Goal: Understand process/instructions: Learn how to perform a task or action

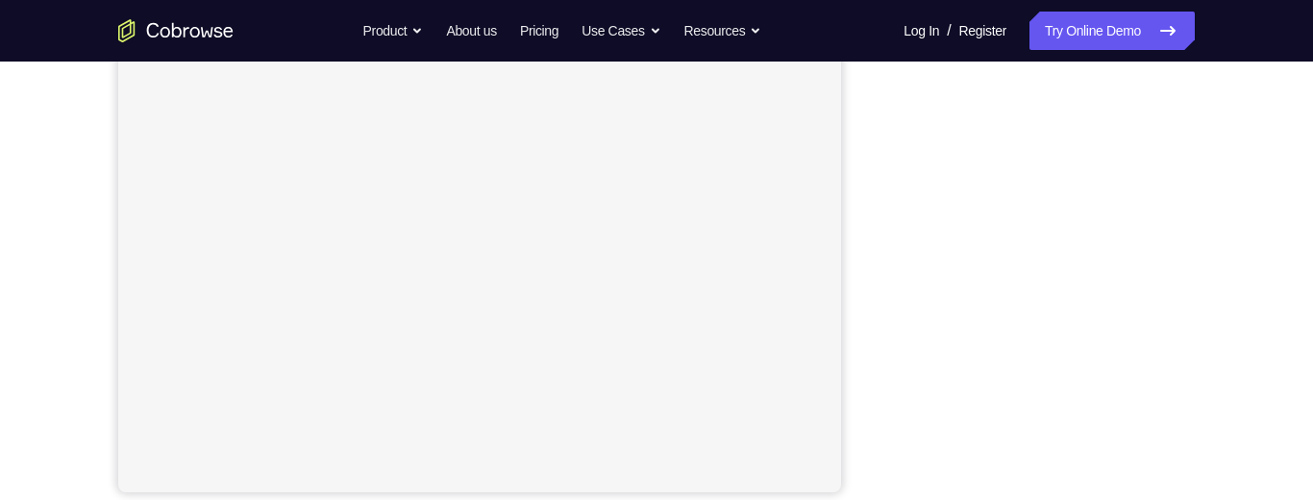
scroll to position [153, 0]
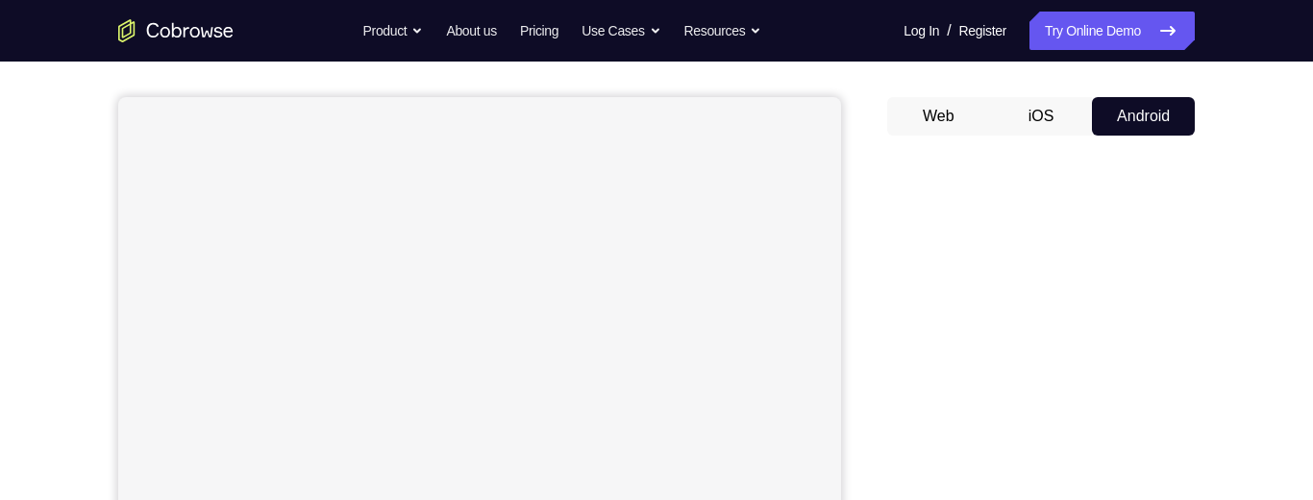
click at [1071, 114] on button "iOS" at bounding box center [1041, 116] width 103 height 38
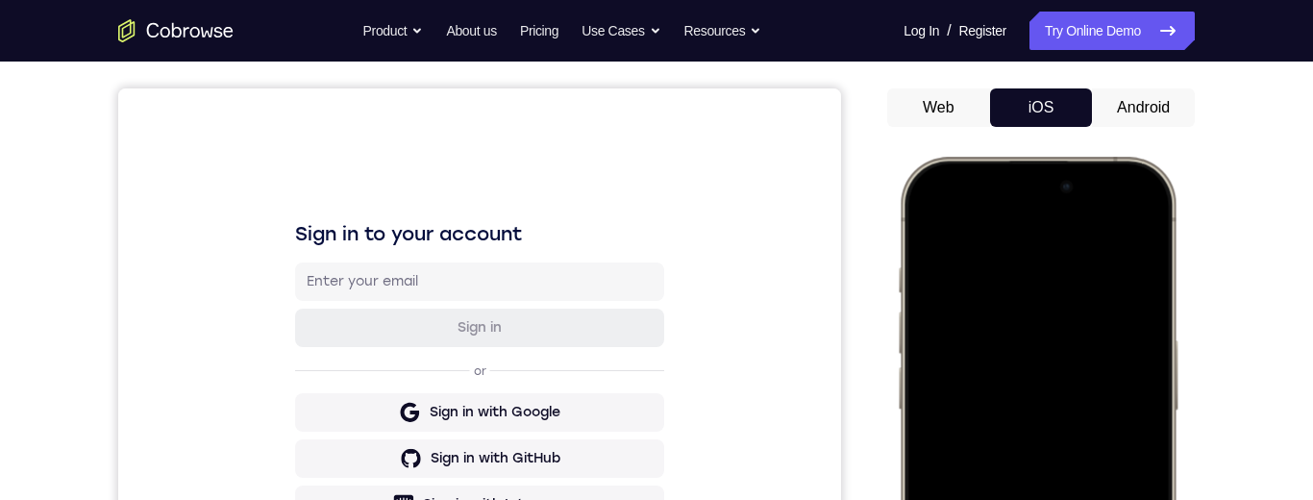
scroll to position [212, 0]
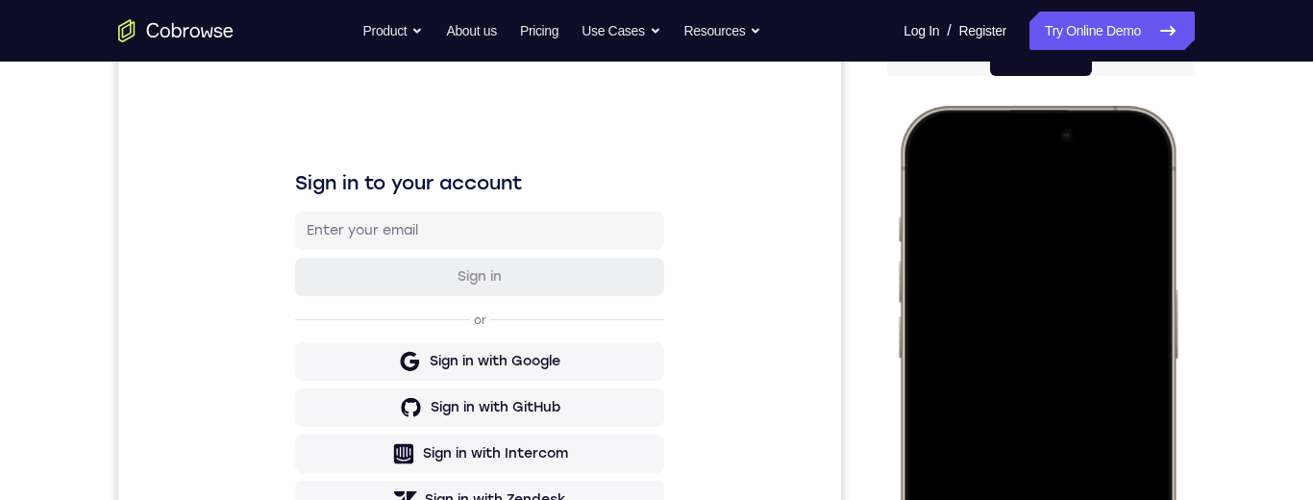
click at [1257, 351] on div "Your Support Agent Your Customer Web iOS Android Next Steps We’d be happy to gi…" at bounding box center [656, 483] width 1231 height 1268
click at [1265, 312] on div "Your Support Agent Your Customer Web iOS Android Next Steps We’d be happy to gi…" at bounding box center [656, 483] width 1231 height 1268
click at [1036, 131] on div at bounding box center [1037, 391] width 253 height 549
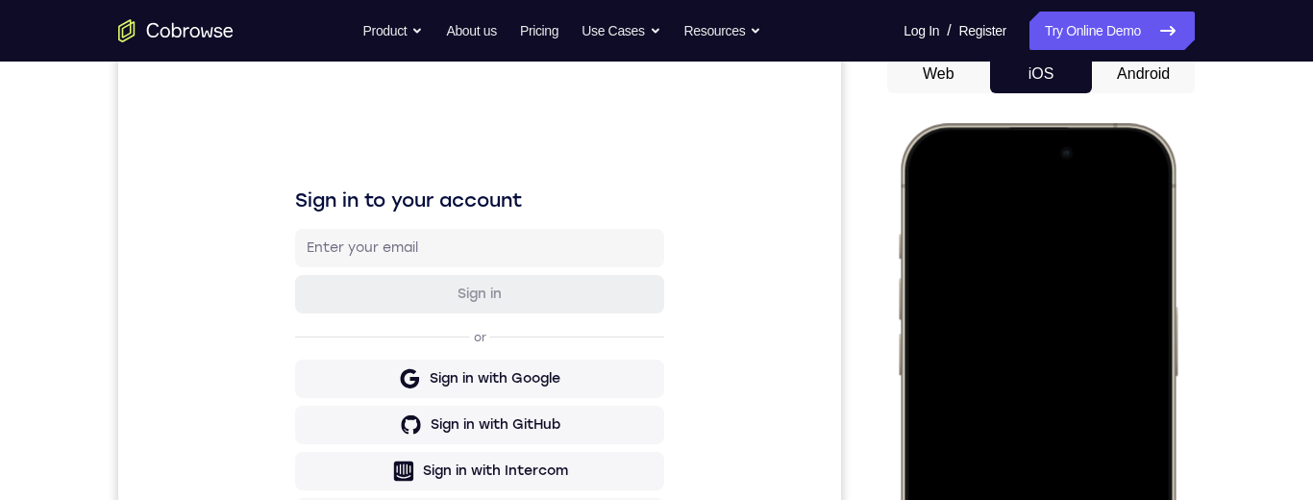
scroll to position [60, 0]
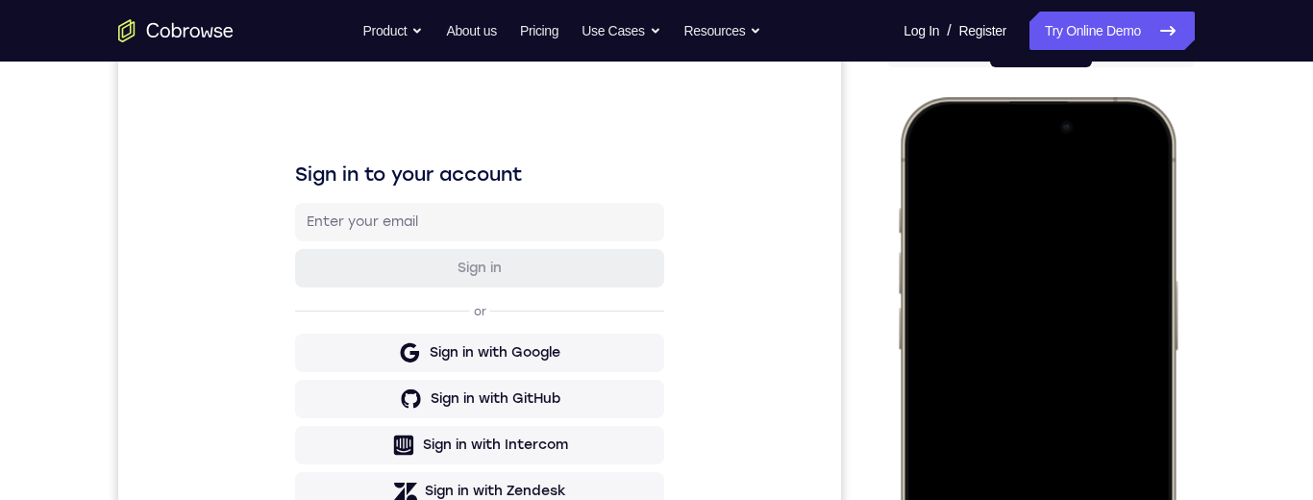
scroll to position [151, 0]
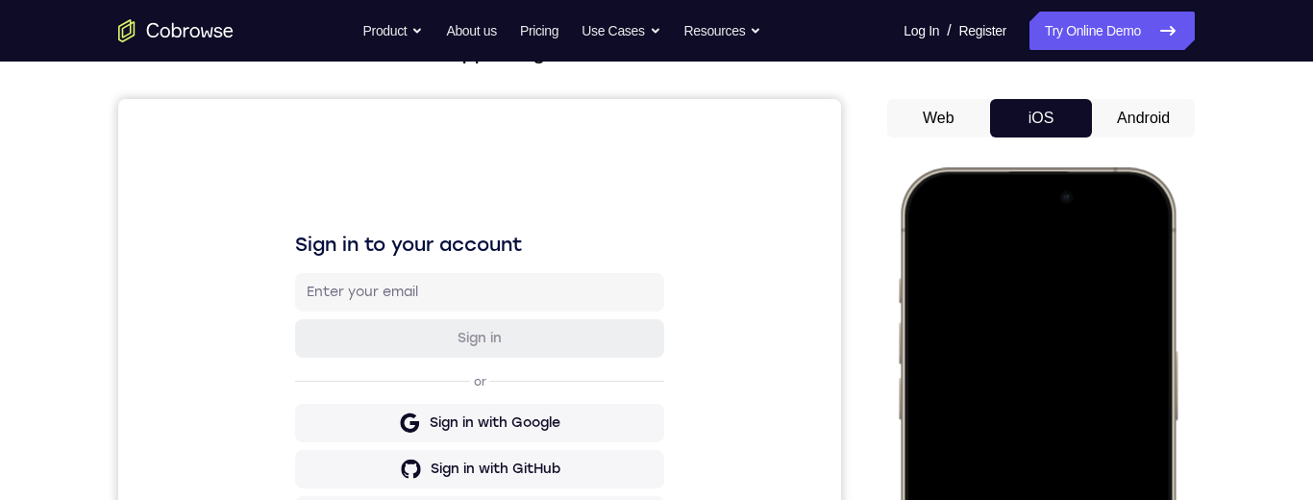
click at [1149, 114] on button "Android" at bounding box center [1143, 118] width 103 height 38
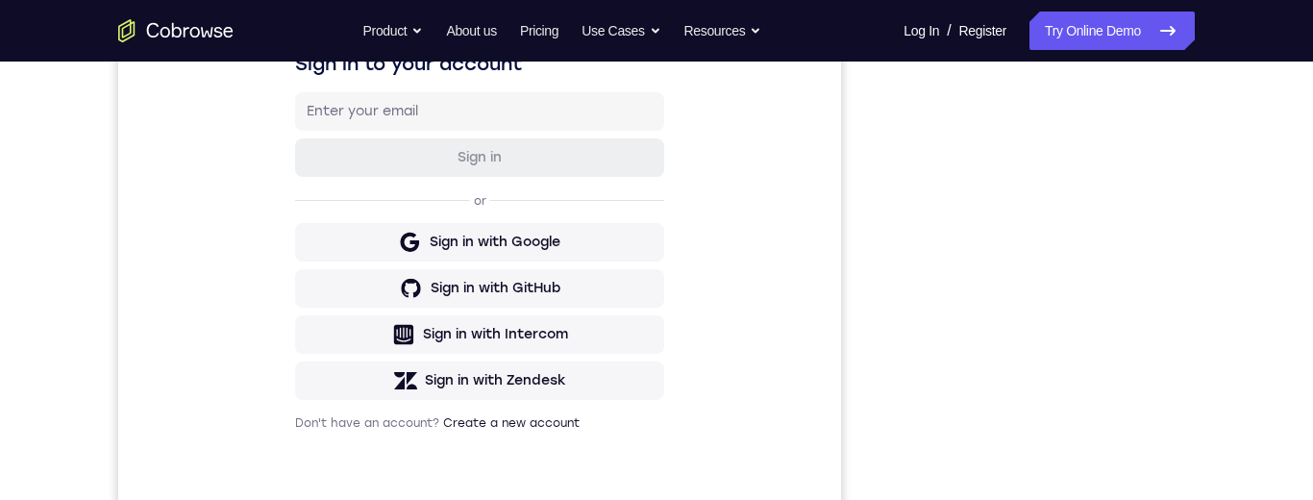
scroll to position [380, 0]
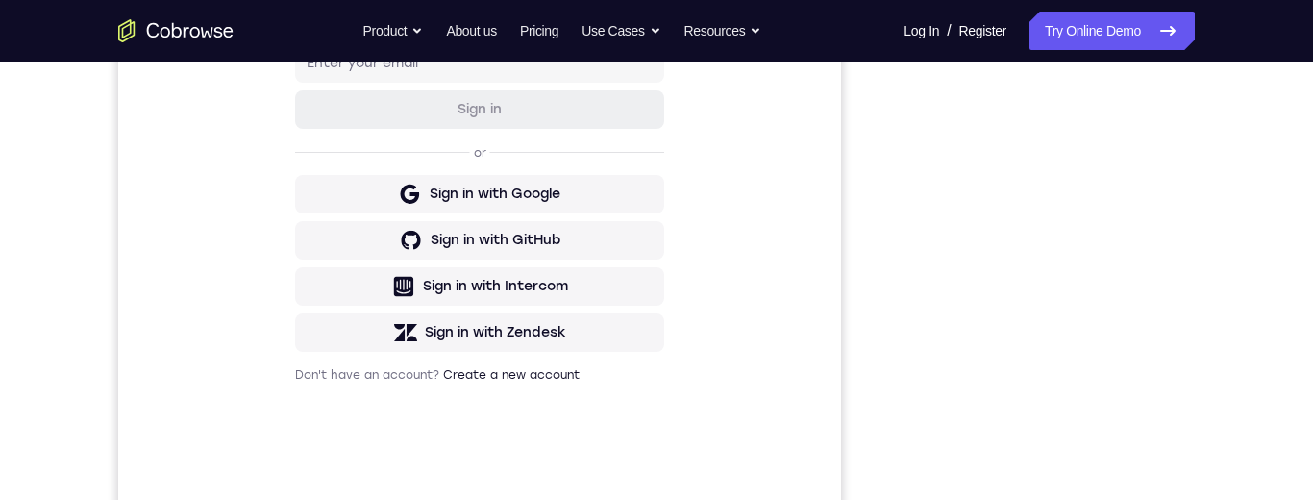
click at [1250, 259] on div "Your Support Agent Your Customer Web iOS Android Next Steps We’d be happy to gi…" at bounding box center [656, 316] width 1231 height 1268
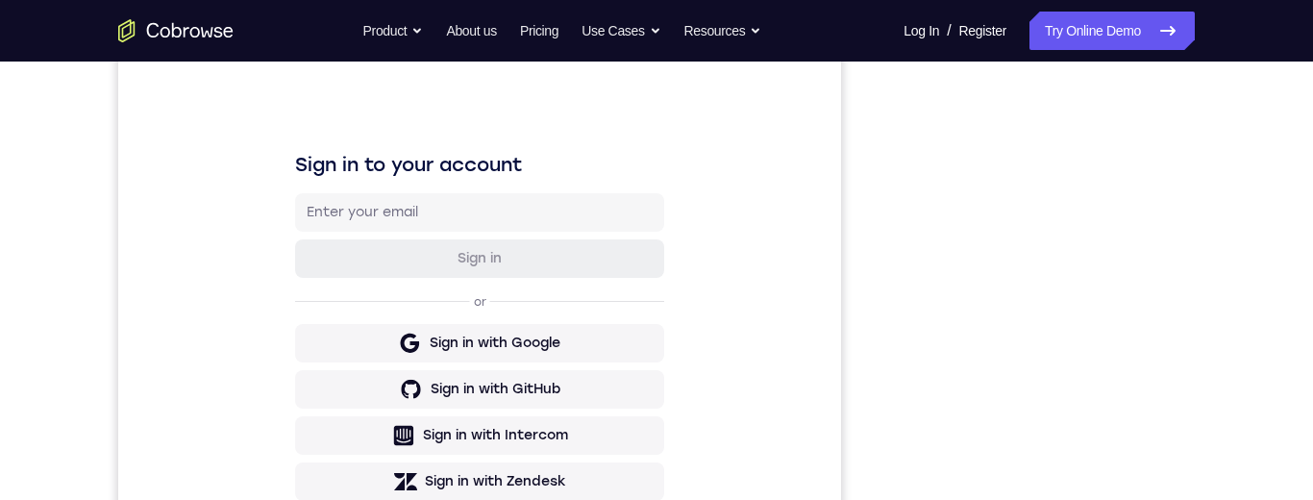
scroll to position [229, 0]
click at [1215, 303] on div "Your Support Agent Your Customer Web iOS Android Next Steps We’d be happy to gi…" at bounding box center [656, 467] width 1231 height 1268
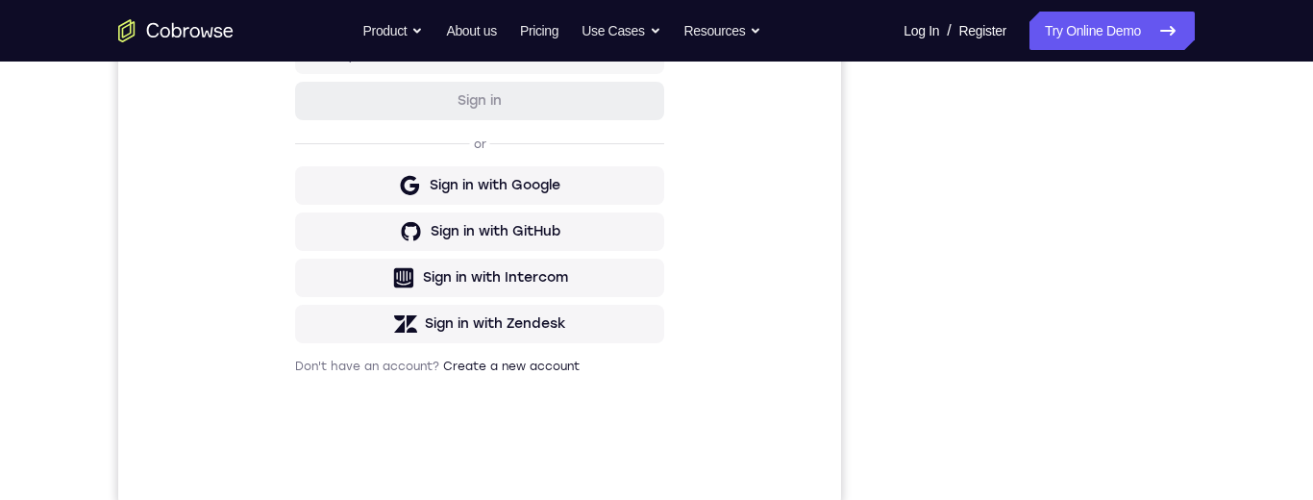
scroll to position [337, 0]
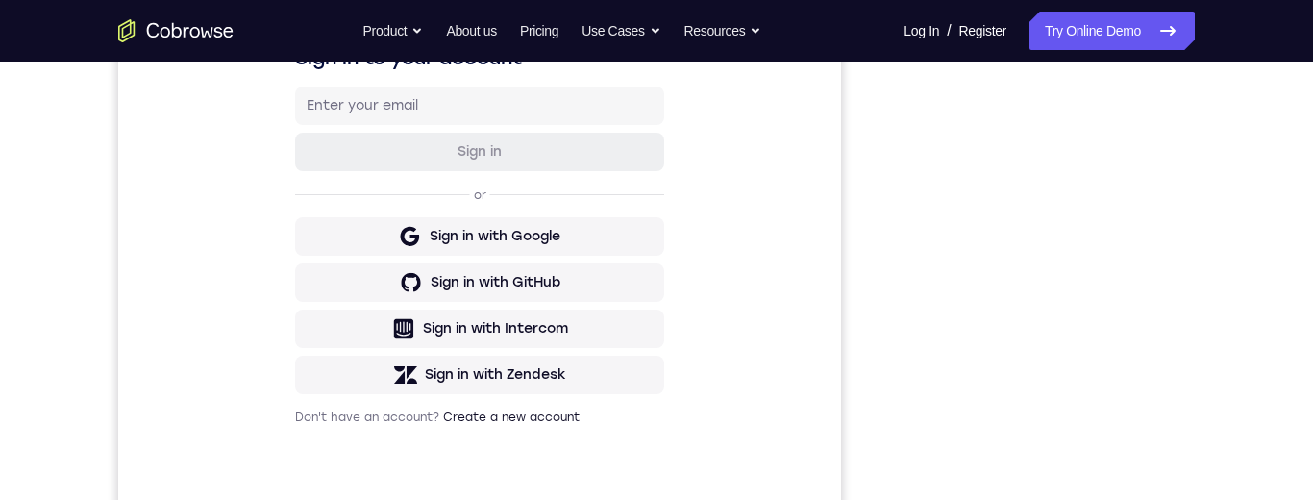
click at [1250, 148] on div "Your Support Agent Your Customer Web iOS Android Next Steps We’d be happy to gi…" at bounding box center [656, 358] width 1231 height 1268
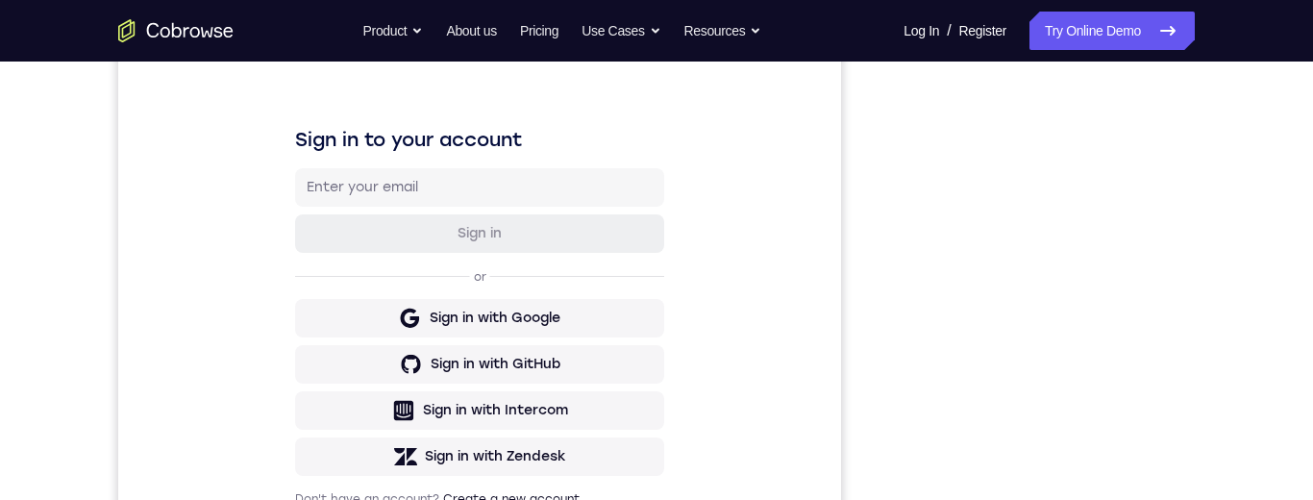
scroll to position [379, 0]
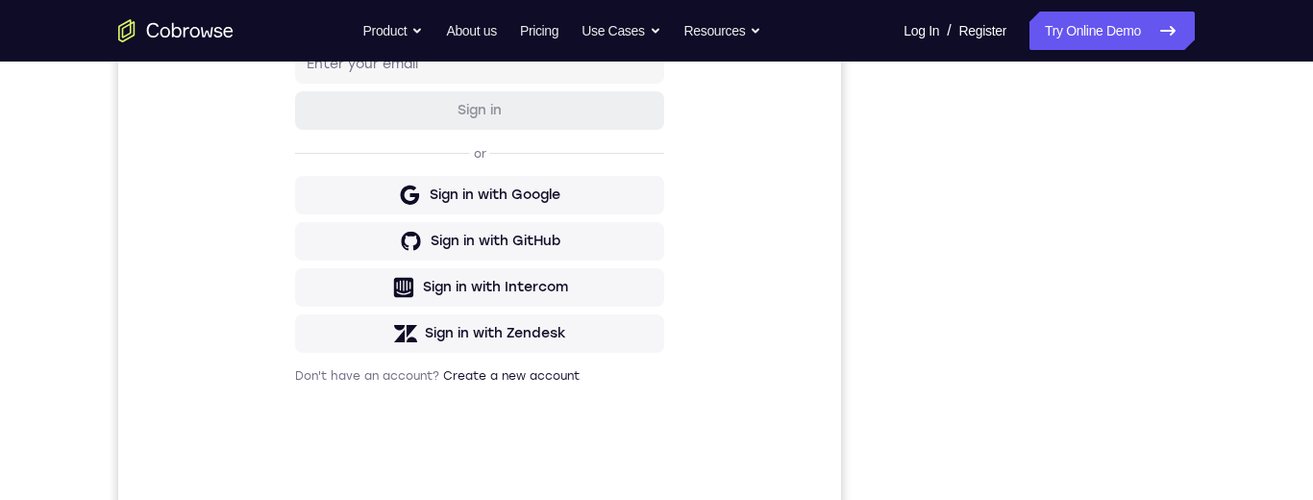
click at [1218, 265] on div "Your Support Agent Your Customer Web iOS Android Next Steps We’d be happy to gi…" at bounding box center [656, 317] width 1231 height 1268
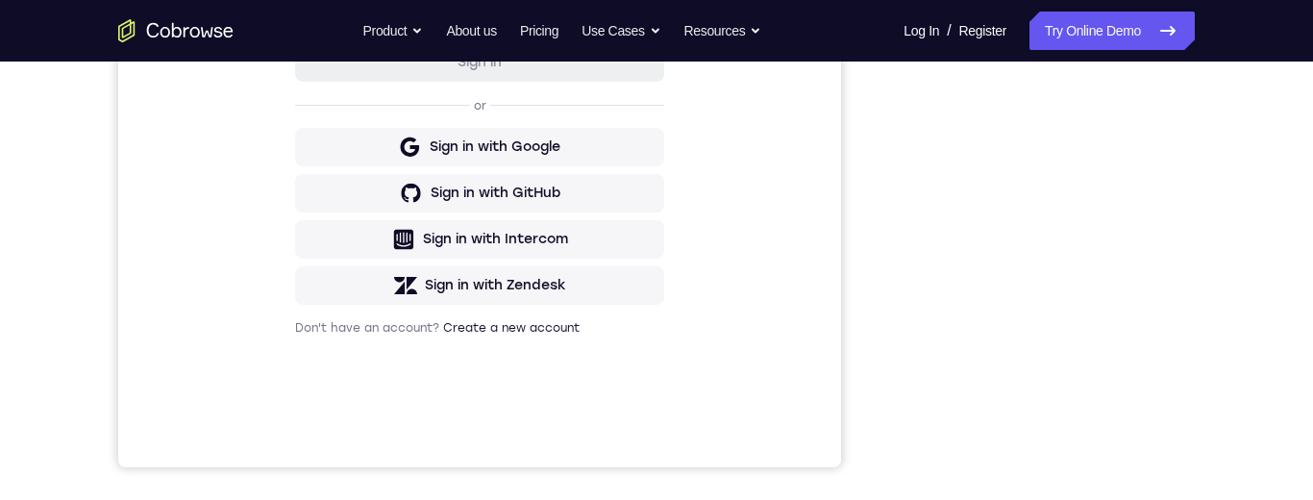
scroll to position [196, 0]
